Goal: Task Accomplishment & Management: Use online tool/utility

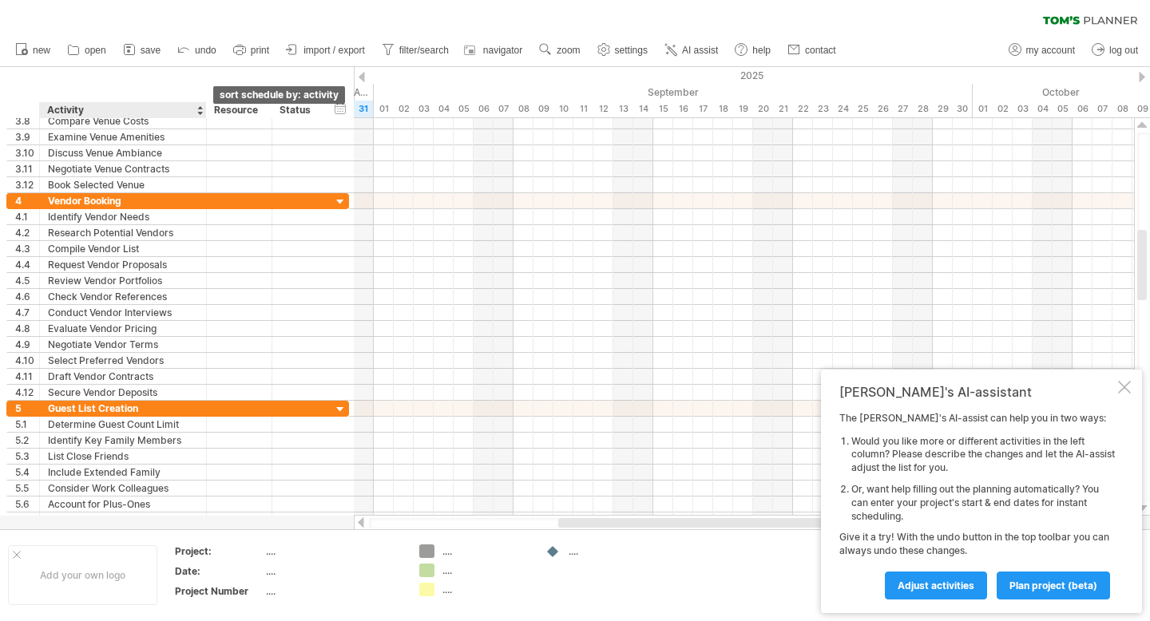
click at [200, 111] on div at bounding box center [200, 110] width 6 height 16
click at [201, 83] on div "hide start/end/duration show start/end/duration ******** Activity ******** Reso…" at bounding box center [177, 92] width 354 height 51
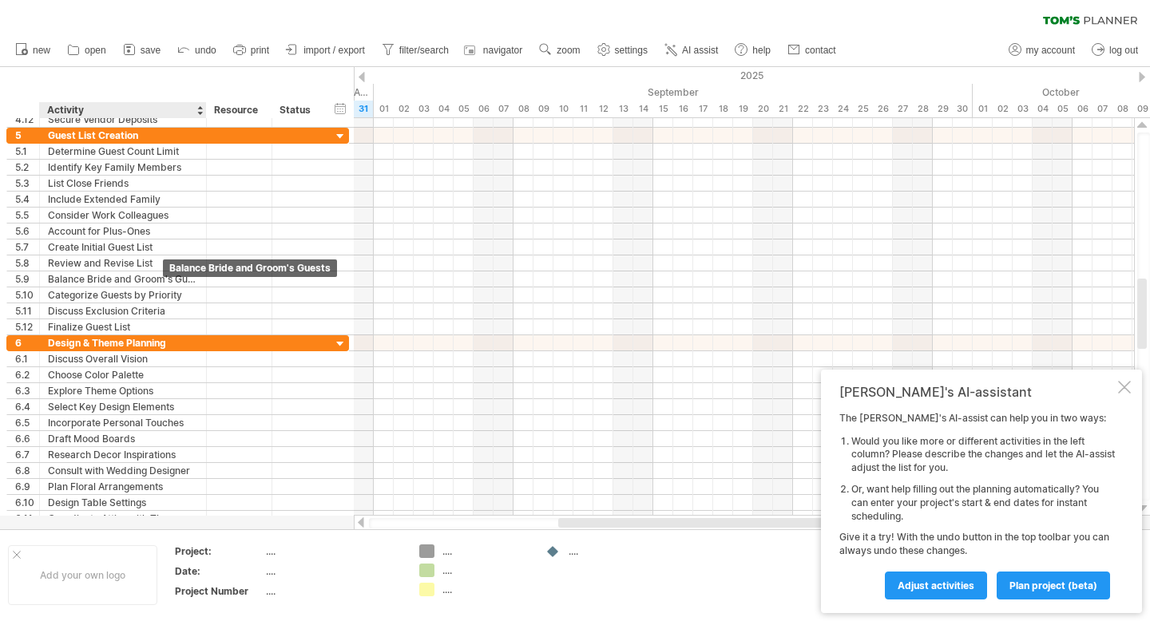
click at [163, 283] on div "Balance Bride and Groom's Guests" at bounding box center [123, 279] width 150 height 15
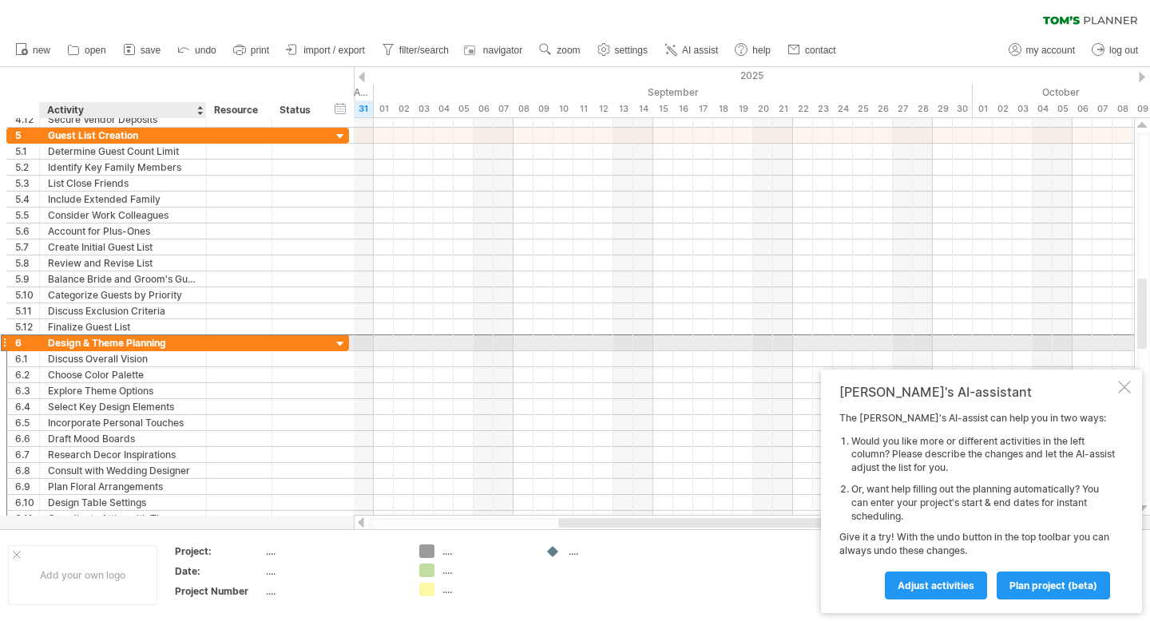
click at [170, 348] on div "Design & Theme Planning" at bounding box center [123, 343] width 150 height 15
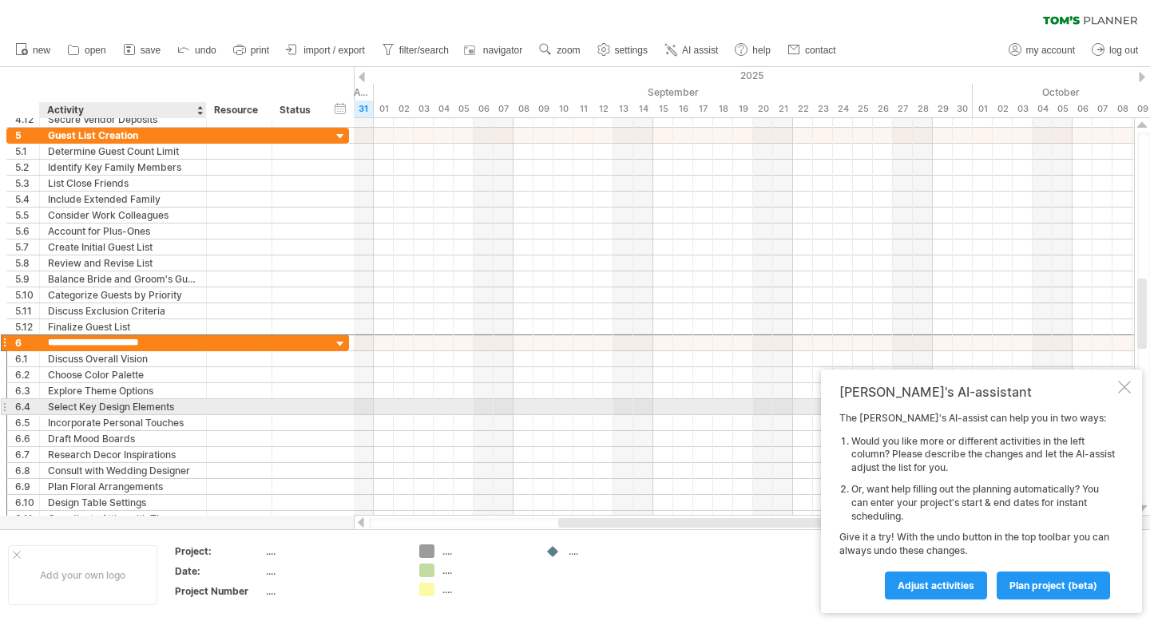
click at [169, 405] on div "Select Key Design Elements" at bounding box center [123, 406] width 150 height 15
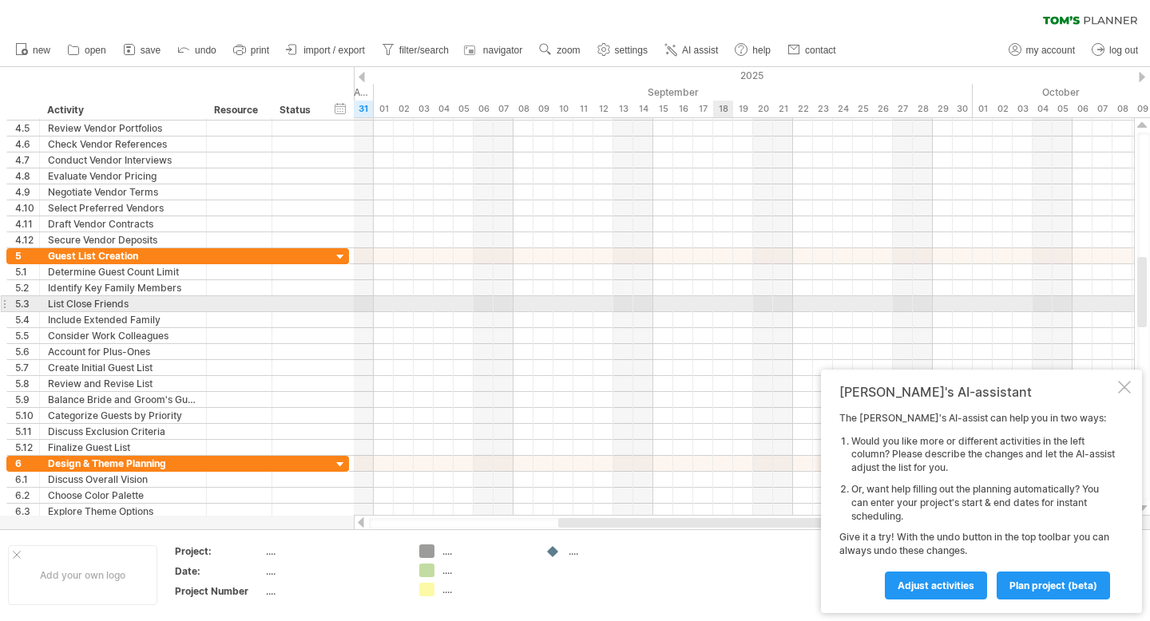
click at [716, 302] on div at bounding box center [744, 304] width 780 height 16
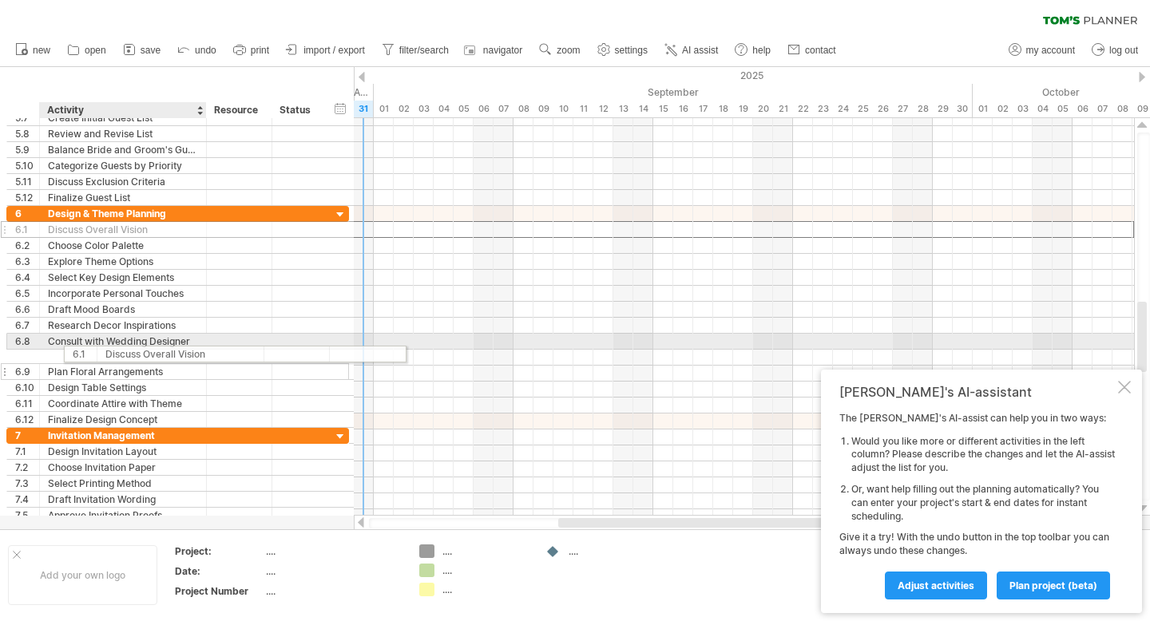
drag, startPoint x: 52, startPoint y: 232, endPoint x: 106, endPoint y: 356, distance: 135.2
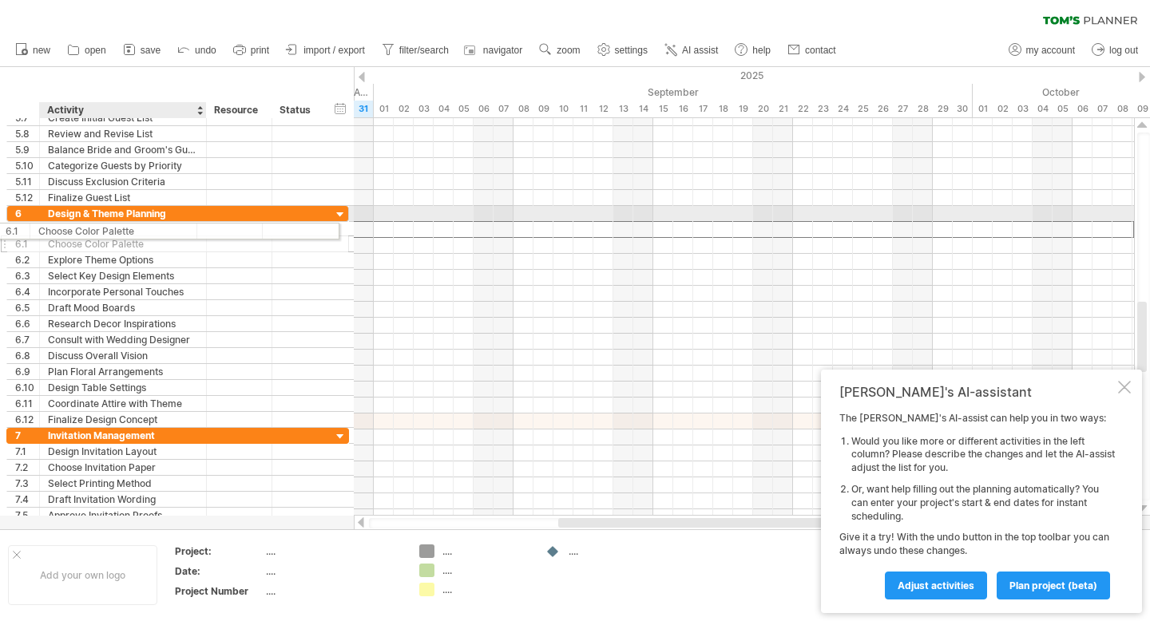
drag, startPoint x: 104, startPoint y: 231, endPoint x: 89, endPoint y: 228, distance: 14.6
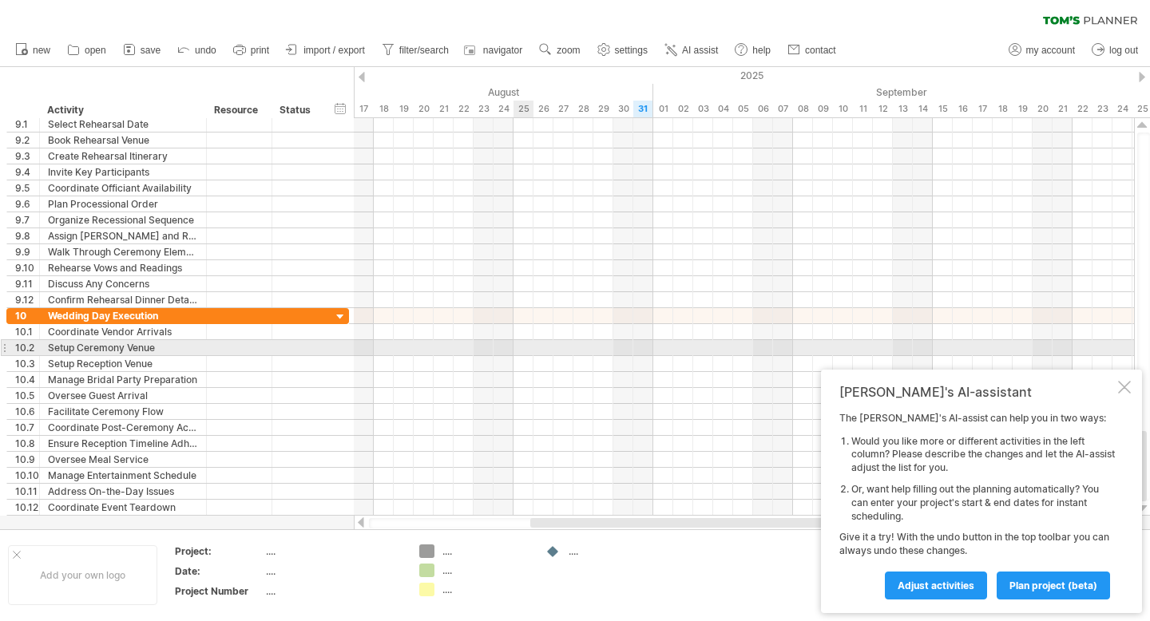
click at [527, 347] on div at bounding box center [744, 348] width 780 height 16
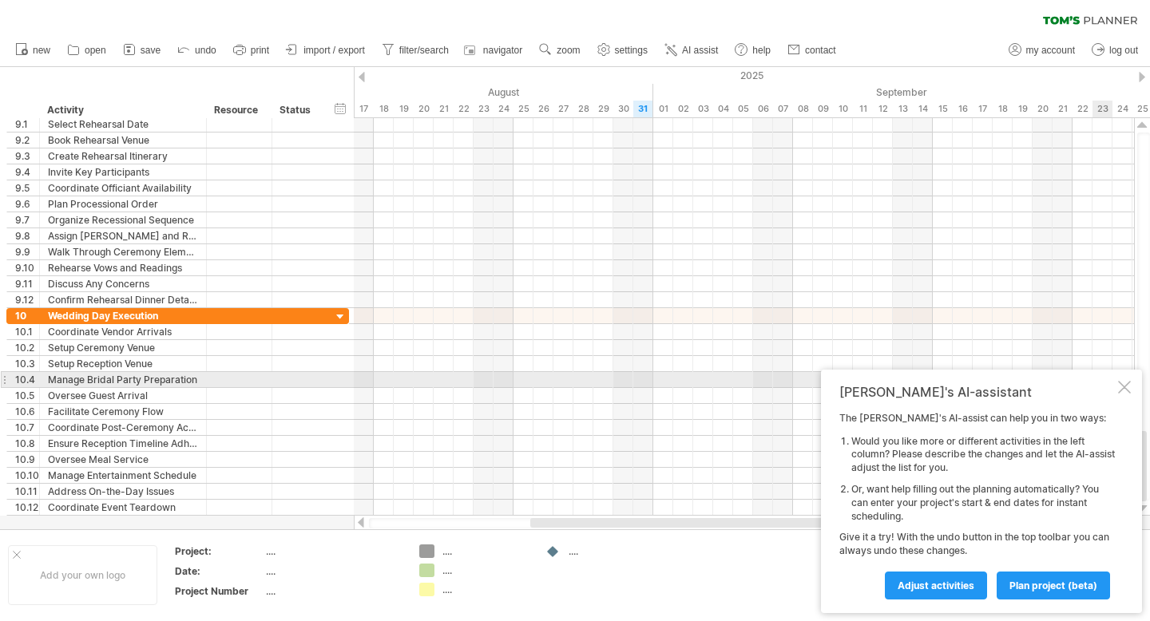
click at [1124, 388] on div at bounding box center [1124, 387] width 13 height 13
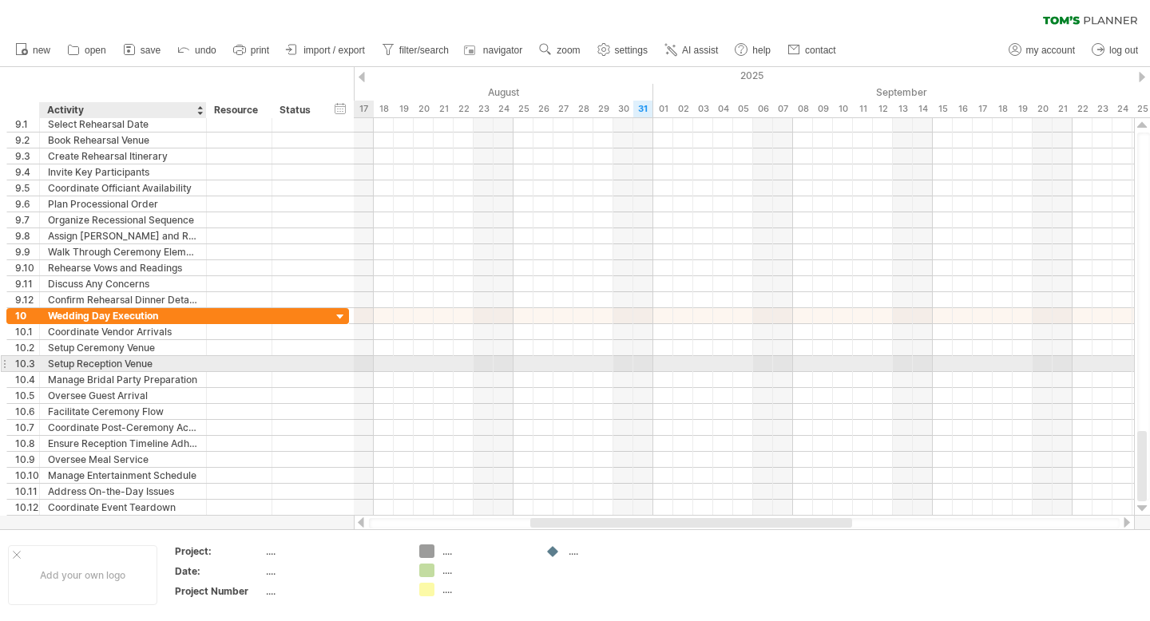
click at [181, 370] on div "Setup Reception Venue" at bounding box center [123, 363] width 150 height 15
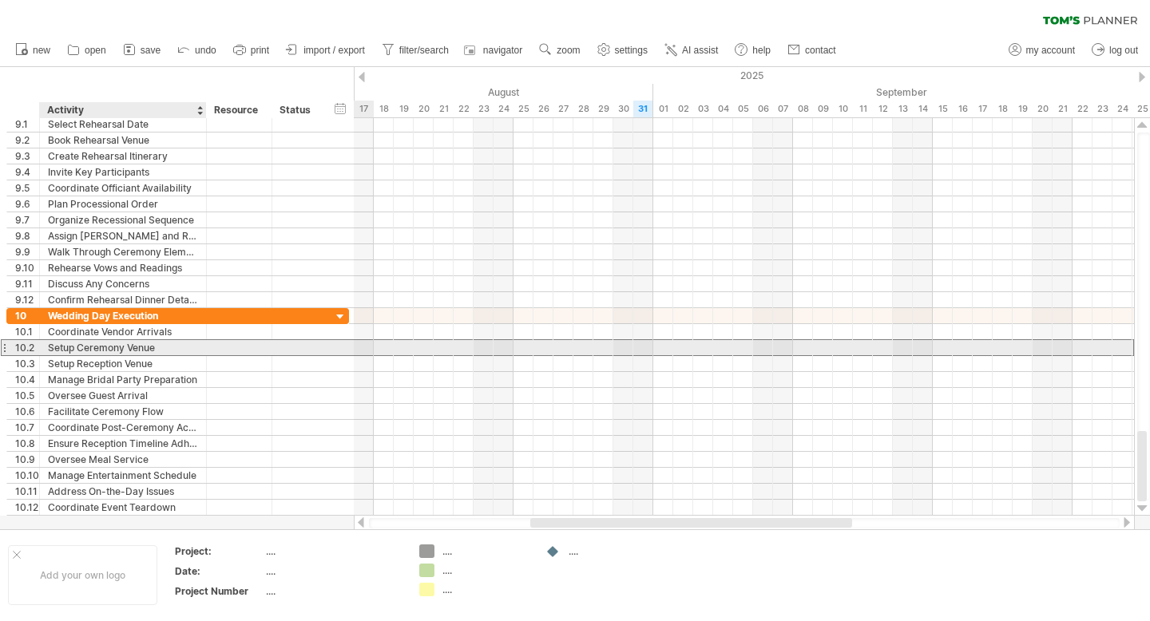
click at [149, 352] on div "Setup Ceremony Venue" at bounding box center [123, 347] width 150 height 15
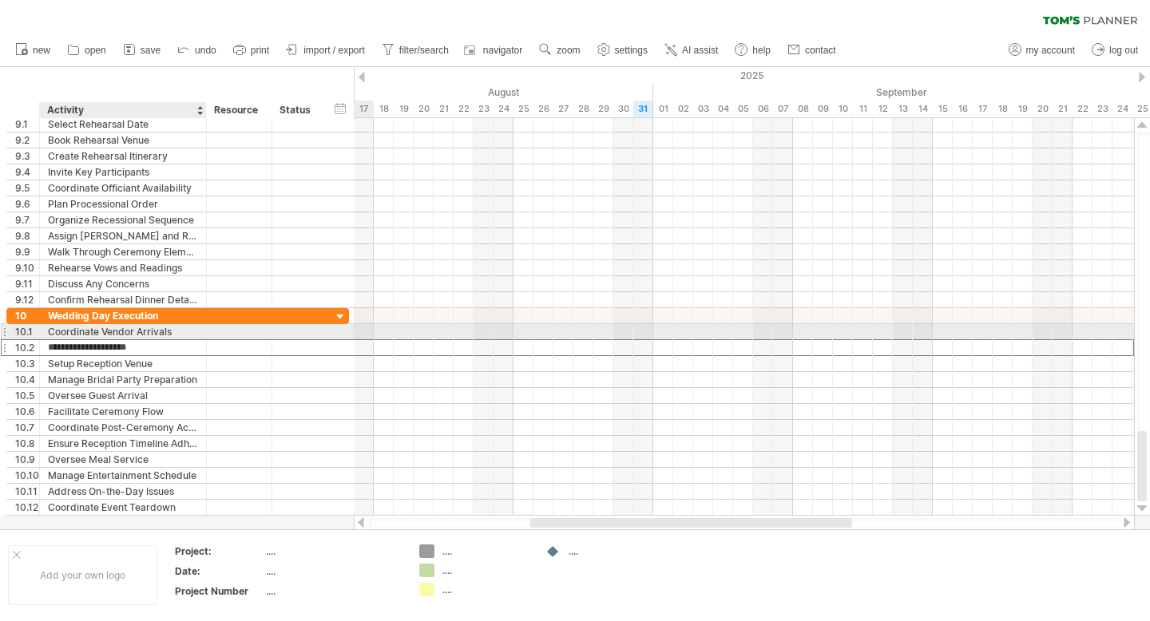
click at [141, 335] on div "Coordinate Vendor Arrivals" at bounding box center [123, 331] width 150 height 15
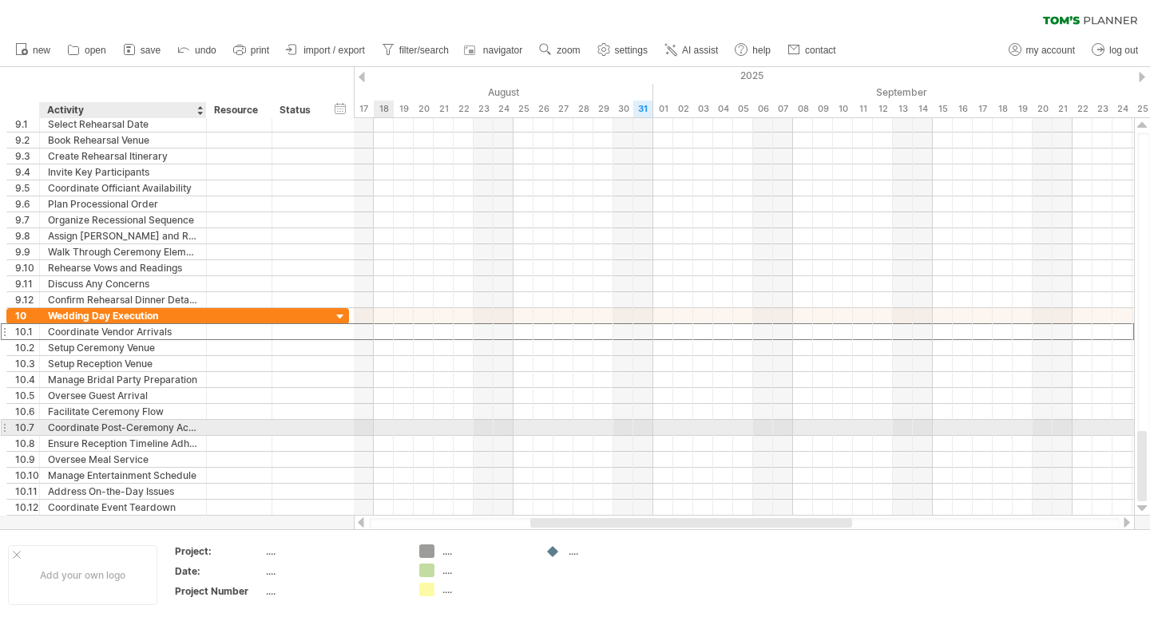
click at [181, 431] on div "Coordinate Post-Ceremony Activities" at bounding box center [123, 427] width 150 height 15
click at [181, 431] on input "**********" at bounding box center [123, 427] width 150 height 15
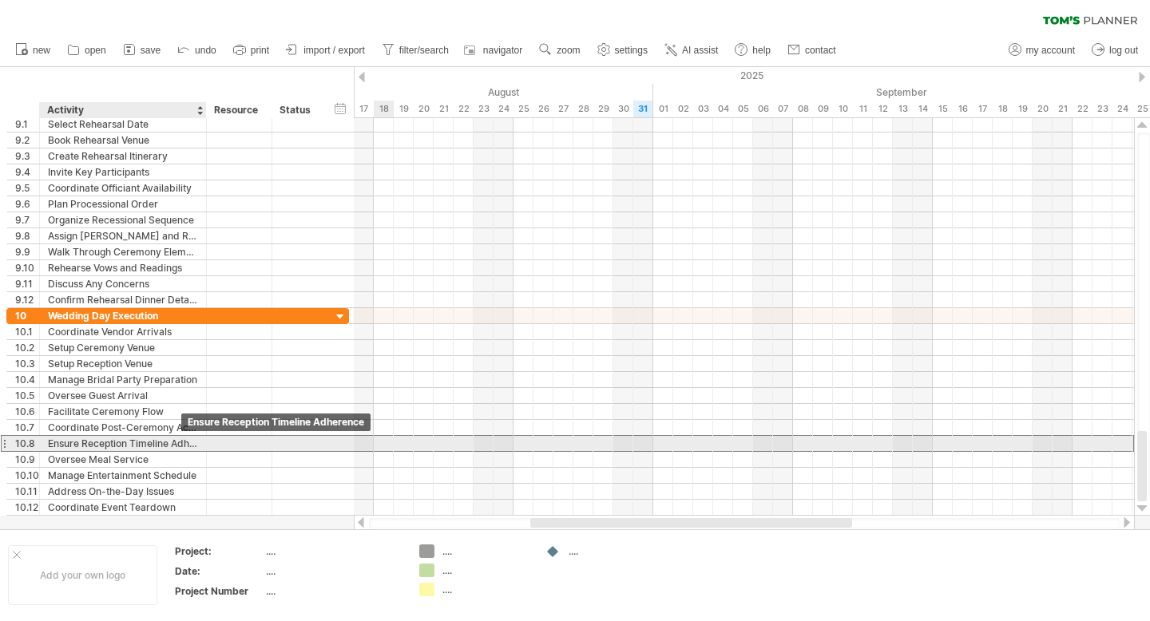
click at [180, 444] on div "Ensure Reception Timeline Adherence" at bounding box center [123, 443] width 150 height 15
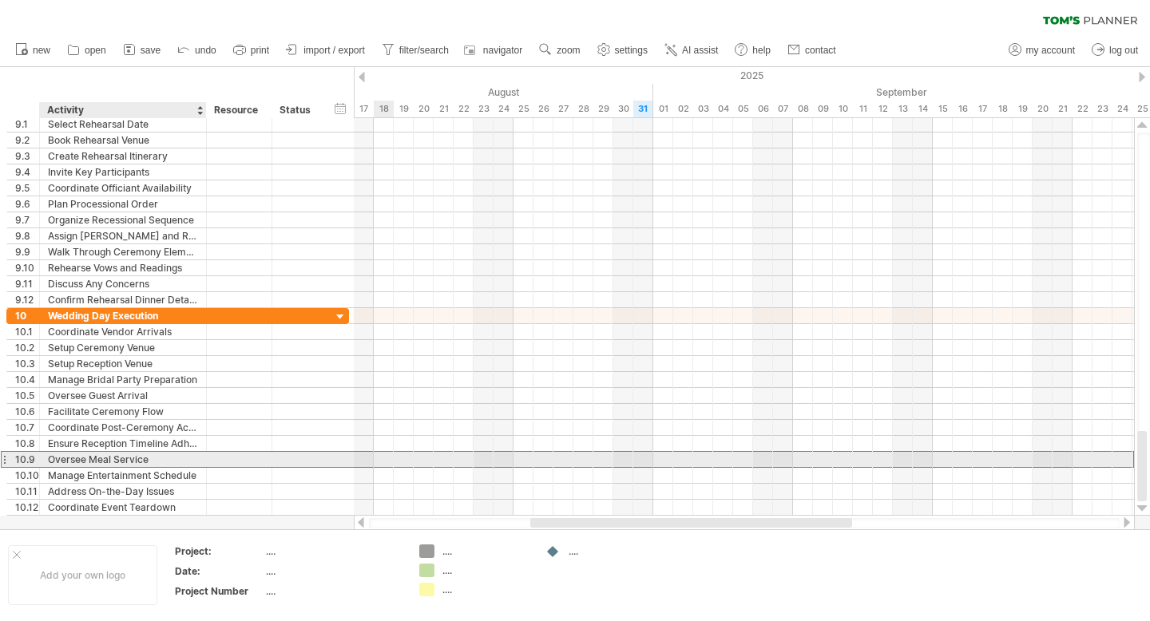
click at [181, 467] on div "Oversee Meal Service" at bounding box center [123, 459] width 150 height 15
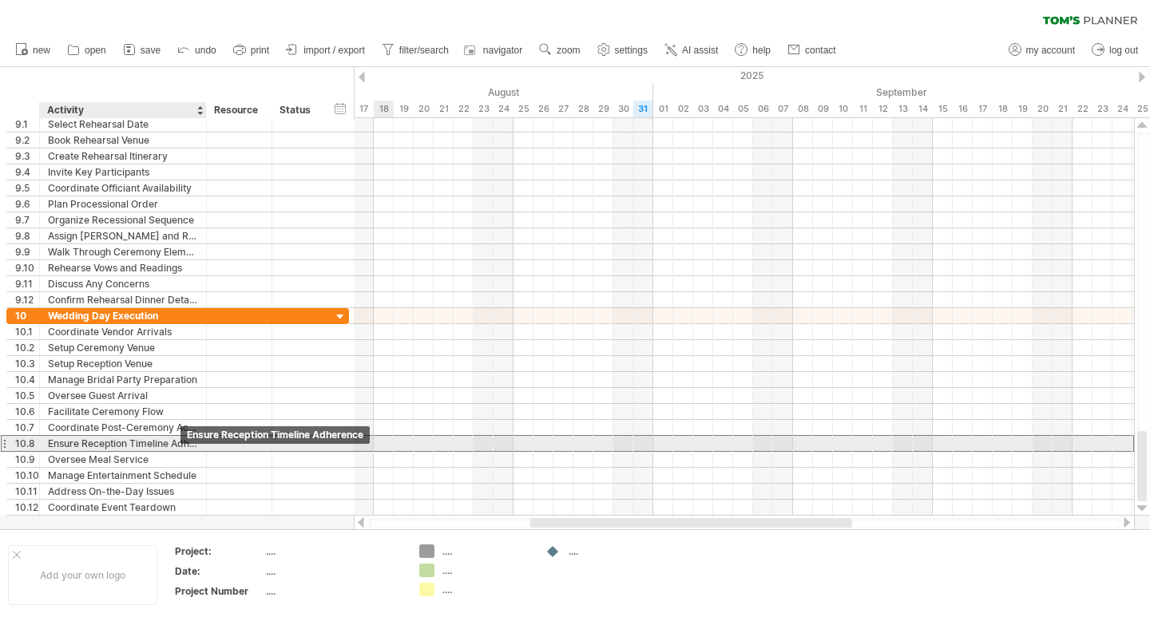
click at [177, 440] on div "Ensure Reception Timeline Adherence" at bounding box center [123, 443] width 150 height 15
